Goal: Use online tool/utility: Utilize a website feature to perform a specific function

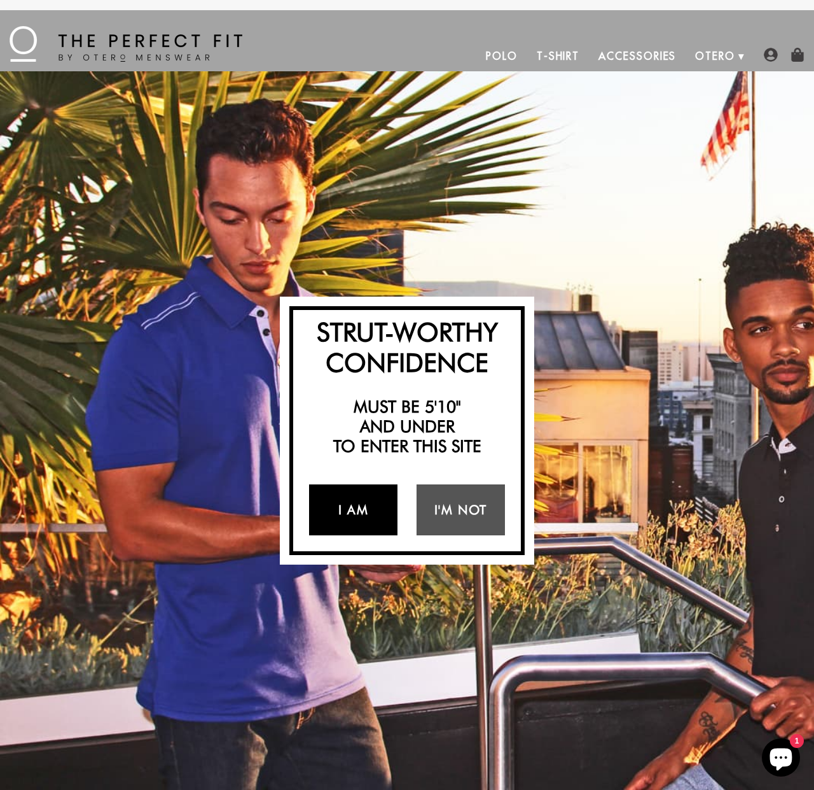
click at [347, 516] on link "I Am" at bounding box center [353, 509] width 88 height 51
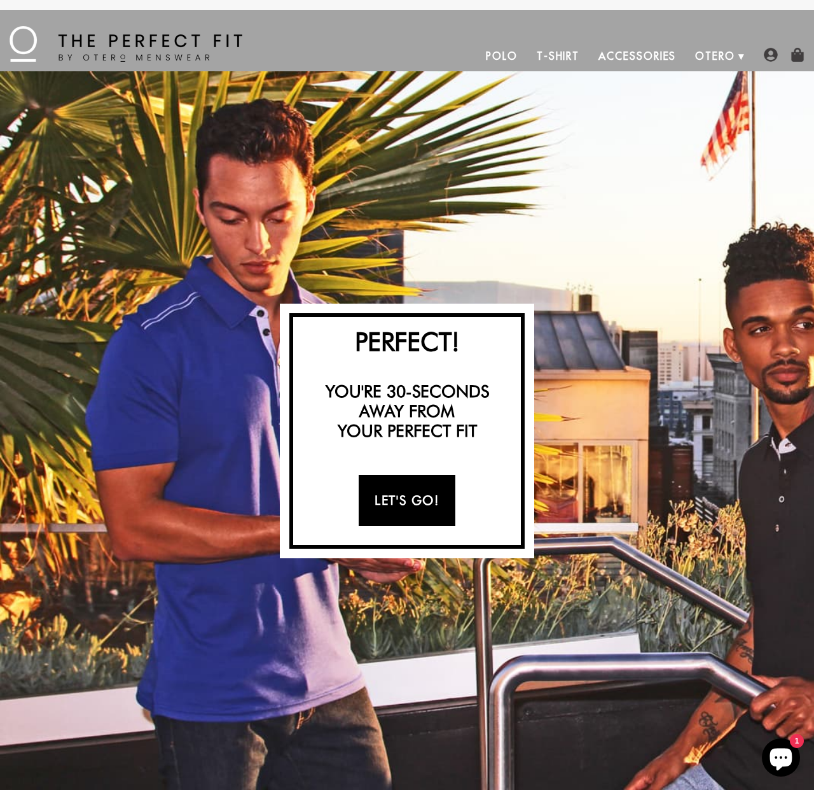
click at [394, 510] on link "Let's Go!" at bounding box center [407, 500] width 96 height 51
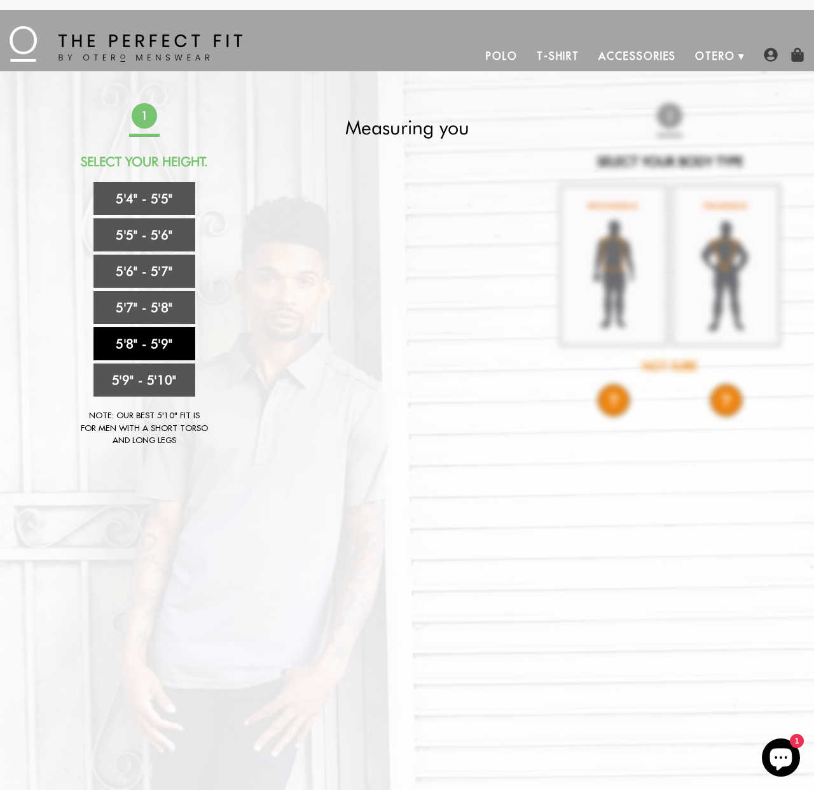
click at [150, 345] on link "5'8" - 5'9"" at bounding box center [145, 343] width 102 height 33
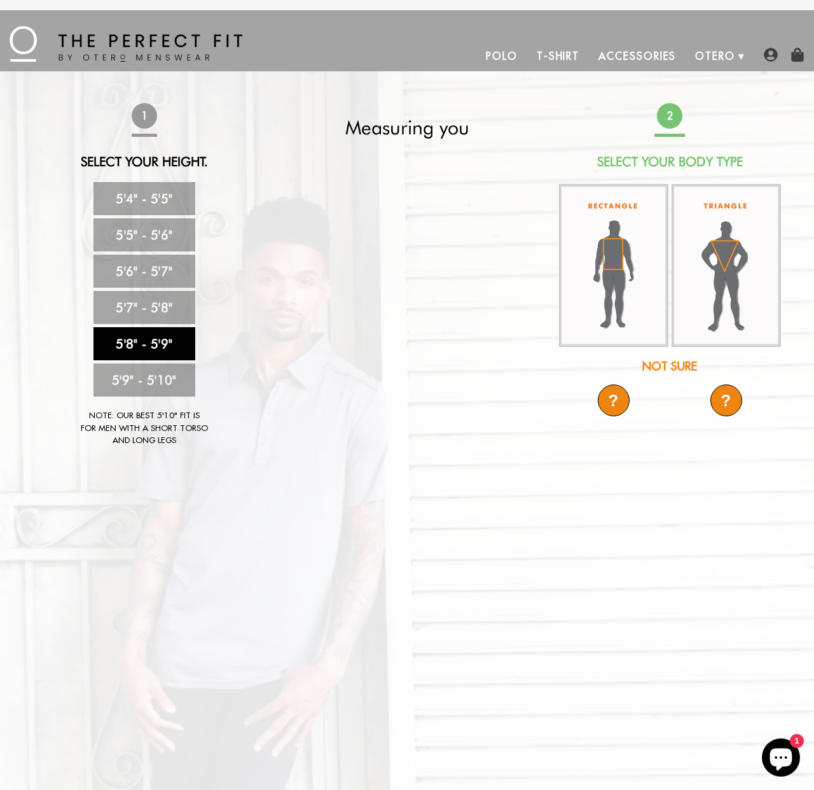
click at [676, 368] on div "Not Sure" at bounding box center [669, 366] width 225 height 17
click at [723, 276] on img at bounding box center [726, 264] width 109 height 161
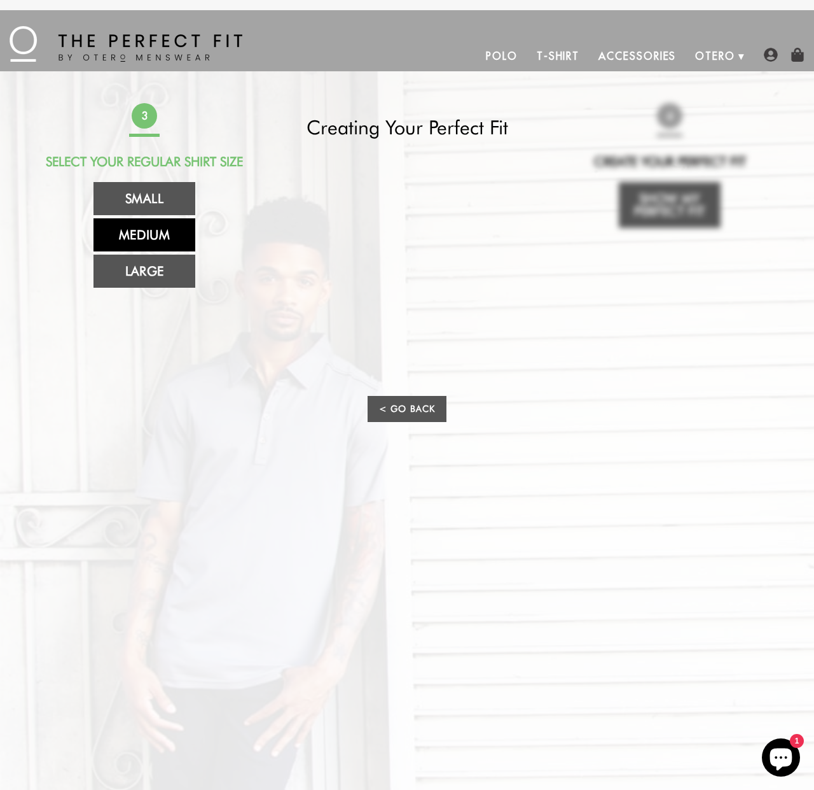
click at [132, 239] on link "Medium" at bounding box center [145, 234] width 102 height 33
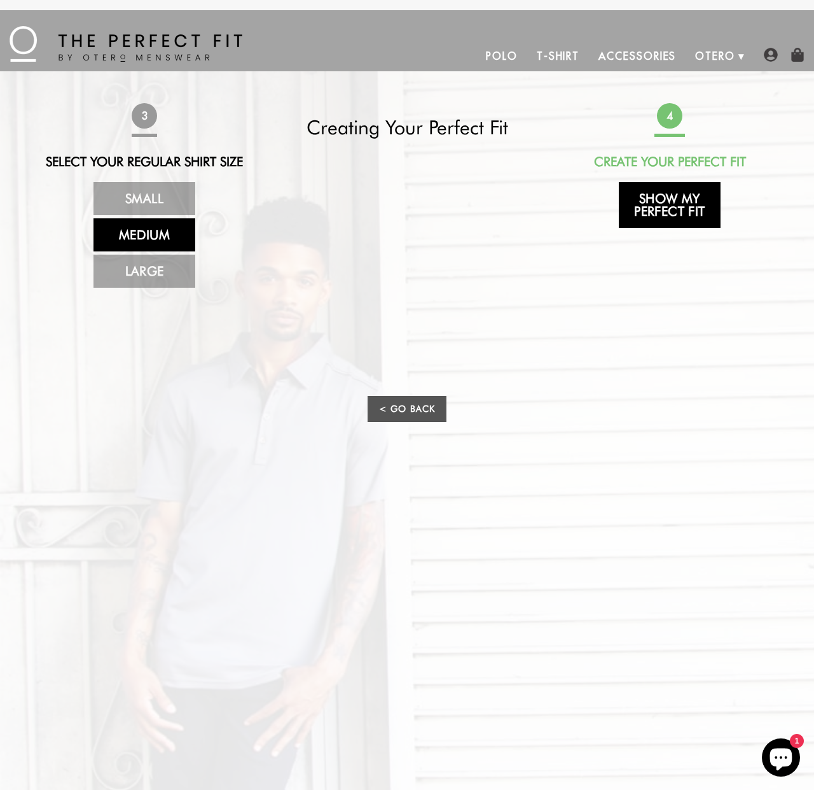
click at [671, 209] on link "Show My Perfect Fit" at bounding box center [670, 205] width 102 height 46
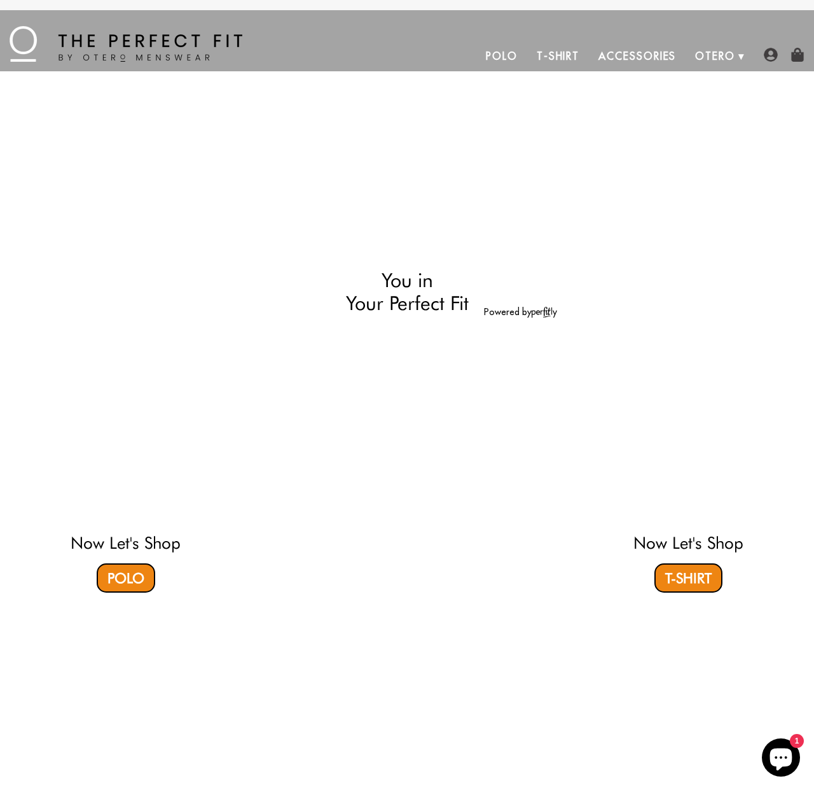
select select "58-59"
select select "triangle"
select select "M"
